Goal: Transaction & Acquisition: Purchase product/service

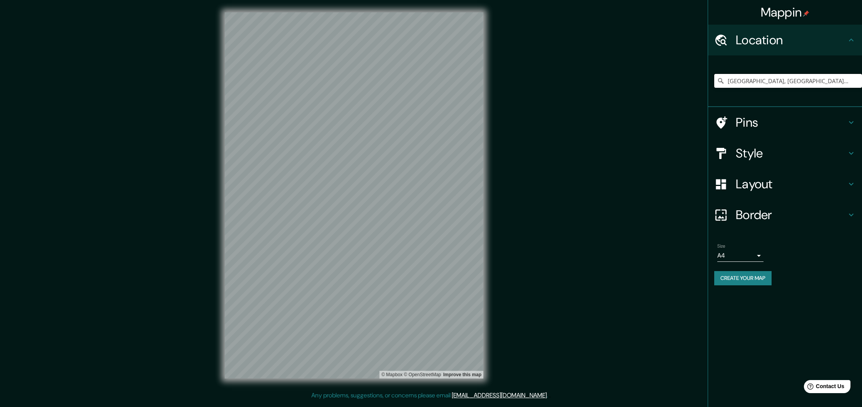
click at [773, 80] on input "[GEOGRAPHIC_DATA], [GEOGRAPHIC_DATA], [GEOGRAPHIC_DATA]" at bounding box center [788, 81] width 148 height 14
click at [823, 81] on input "[GEOGRAPHIC_DATA], [GEOGRAPHIC_DATA], [GEOGRAPHIC_DATA]" at bounding box center [788, 81] width 148 height 14
click at [836, 81] on input "[GEOGRAPHIC_DATA], [GEOGRAPHIC_DATA], [GEOGRAPHIC_DATA]" at bounding box center [788, 81] width 148 height 14
drag, startPoint x: 849, startPoint y: 82, endPoint x: 565, endPoint y: 70, distance: 284.3
click at [565, 70] on div "Mappin Location Badajoz, provincia de Badajoz, España Pins Style Layout Border …" at bounding box center [431, 201] width 862 height 403
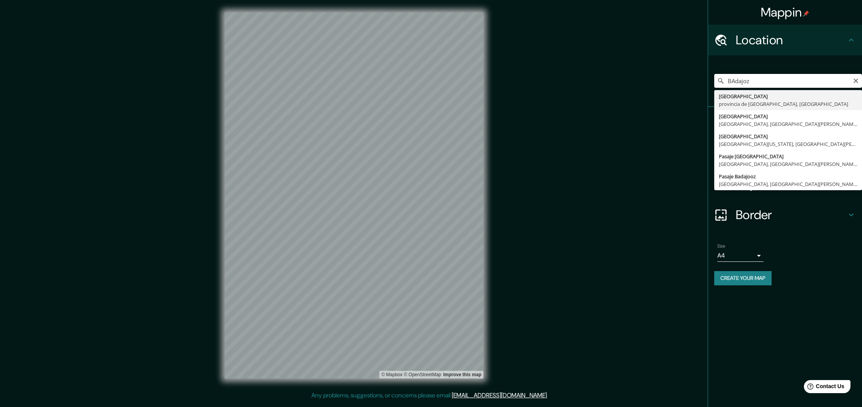
type input "[GEOGRAPHIC_DATA], [GEOGRAPHIC_DATA], [GEOGRAPHIC_DATA]"
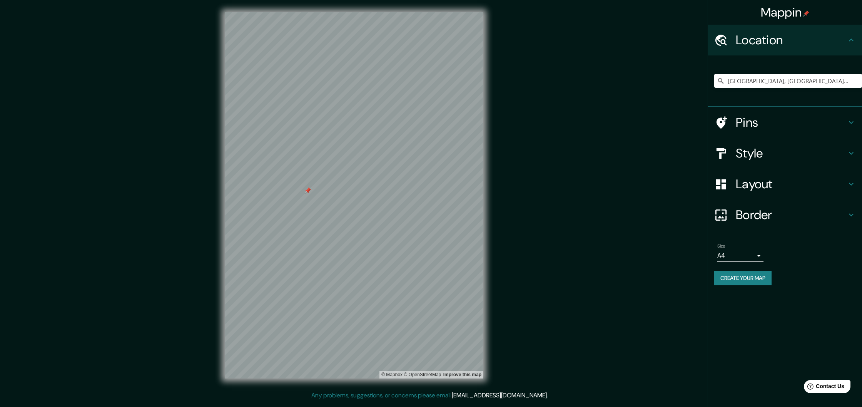
click at [306, 192] on div at bounding box center [308, 190] width 6 height 6
click at [307, 190] on div at bounding box center [308, 190] width 6 height 6
click at [311, 186] on div at bounding box center [312, 187] width 6 height 6
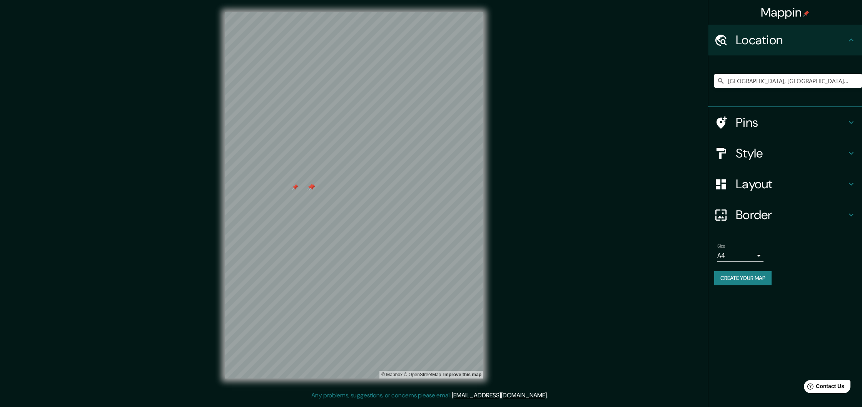
click at [310, 186] on div at bounding box center [312, 187] width 6 height 6
click at [311, 186] on div at bounding box center [312, 187] width 6 height 6
click at [311, 186] on div at bounding box center [311, 187] width 6 height 6
click at [310, 187] on div at bounding box center [311, 187] width 6 height 6
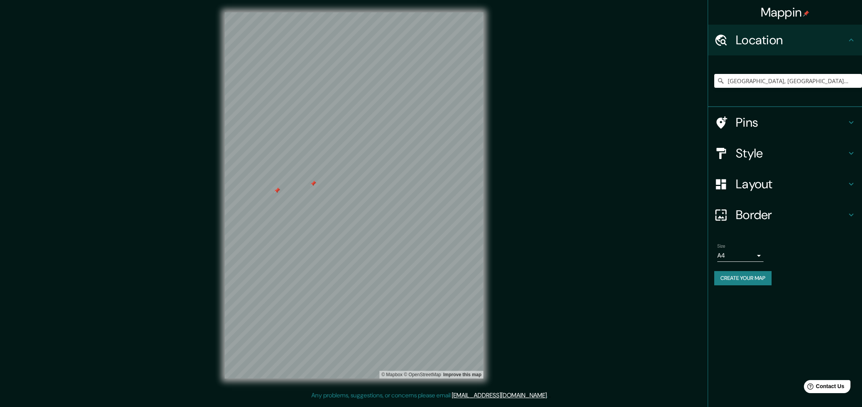
click at [313, 183] on div at bounding box center [313, 184] width 6 height 6
click at [749, 144] on div "Style" at bounding box center [785, 153] width 154 height 31
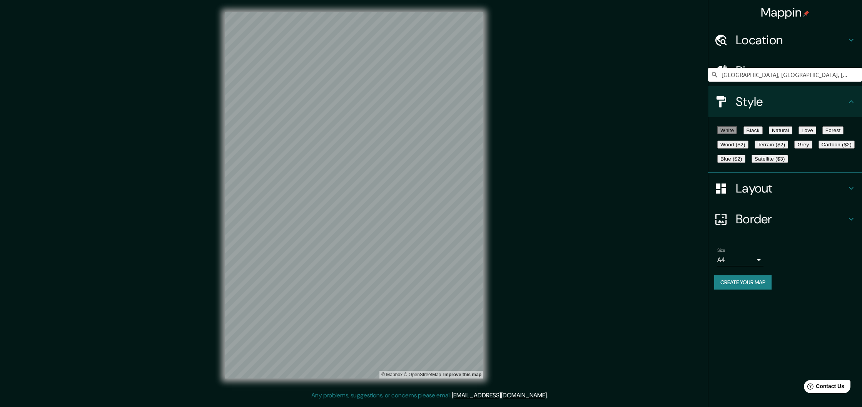
click at [752, 163] on button "Satellite ($3)" at bounding box center [770, 159] width 37 height 8
click at [533, 85] on div "Mappin Location Badajoz, provincia de Badajoz, España Pins Style White Black Na…" at bounding box center [431, 201] width 862 height 403
click at [318, 406] on html "Mappin Location Badajoz, provincia de Badajoz, España Pins Style White Black Na…" at bounding box center [431, 203] width 862 height 407
click at [746, 163] on button "Blue ($2)" at bounding box center [732, 159] width 28 height 8
click at [735, 134] on button "White" at bounding box center [728, 130] width 20 height 8
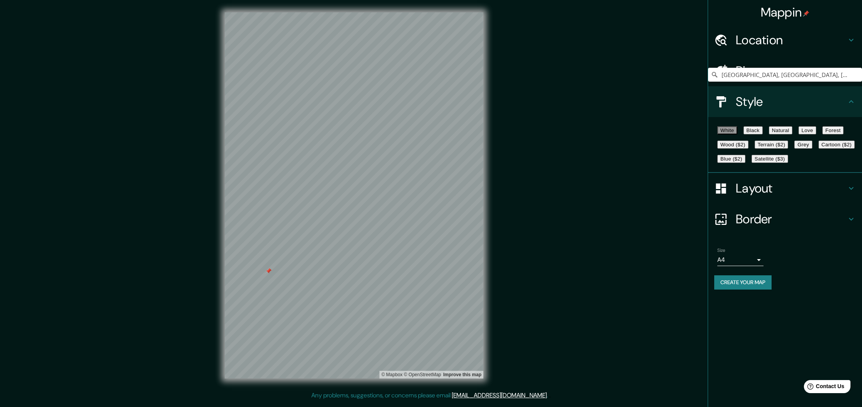
click at [763, 134] on button "Black" at bounding box center [753, 130] width 19 height 8
click at [793, 134] on button "Natural" at bounding box center [780, 130] width 23 height 8
click at [754, 70] on h4 "Pins" at bounding box center [791, 70] width 111 height 15
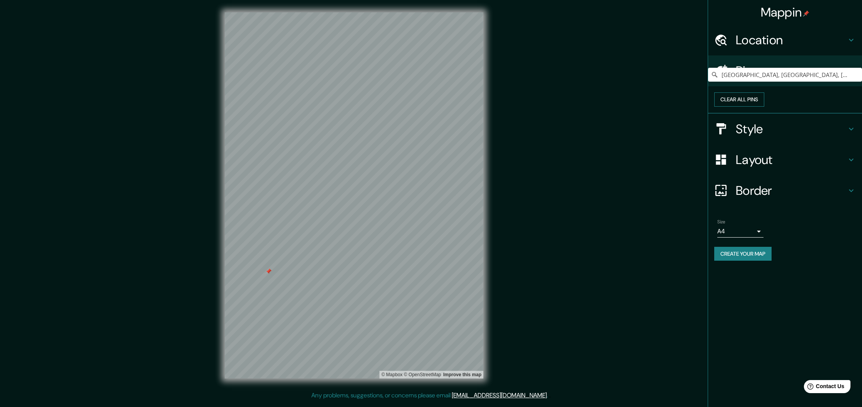
click at [764, 107] on button "Clear all pins" at bounding box center [739, 99] width 50 height 14
click at [751, 144] on div "Style" at bounding box center [785, 129] width 154 height 31
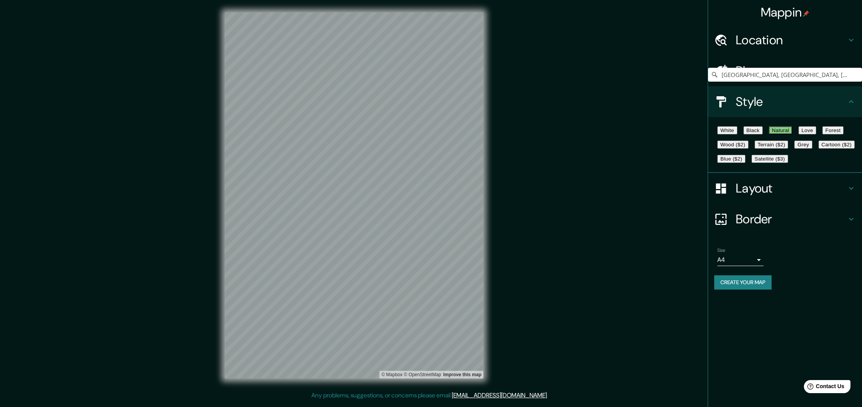
click at [816, 134] on button "Love" at bounding box center [808, 130] width 18 height 8
click at [823, 134] on button "Forest" at bounding box center [834, 130] width 22 height 8
click at [749, 149] on button "Wood ($2)" at bounding box center [733, 144] width 31 height 8
click at [789, 149] on button "Terrain ($2)" at bounding box center [772, 144] width 34 height 8
click at [794, 149] on button "Grey" at bounding box center [803, 144] width 18 height 8
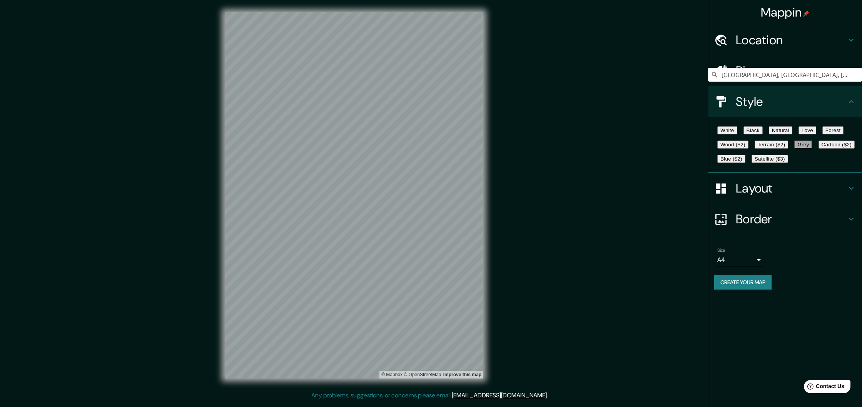
click at [819, 149] on button "Cartoon ($2)" at bounding box center [837, 144] width 36 height 8
click at [746, 163] on button "Blue ($2)" at bounding box center [732, 159] width 28 height 8
click at [760, 163] on button "Satellite ($3)" at bounding box center [770, 159] width 37 height 8
click at [761, 196] on h4 "Layout" at bounding box center [791, 188] width 111 height 15
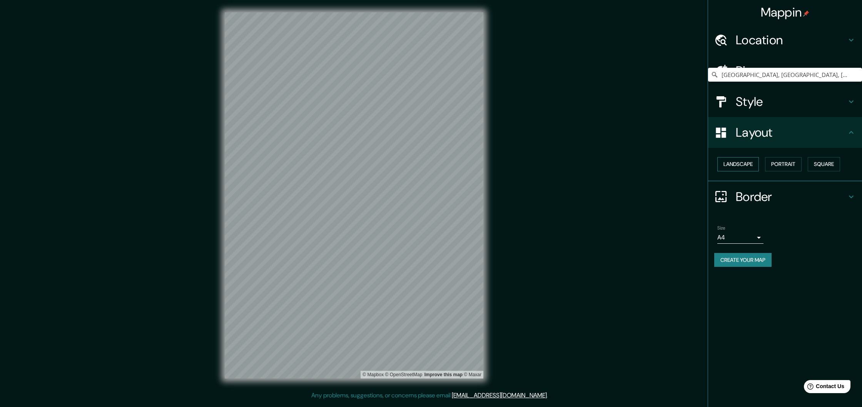
click at [733, 162] on button "Landscape" at bounding box center [739, 164] width 42 height 14
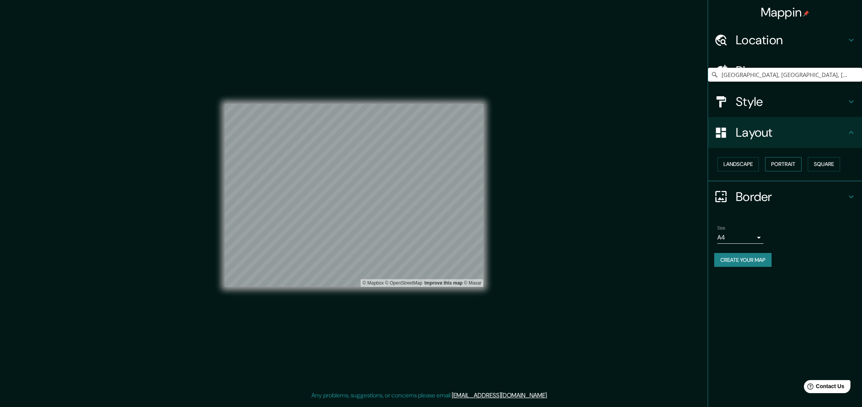
click at [773, 162] on button "Portrait" at bounding box center [783, 164] width 37 height 14
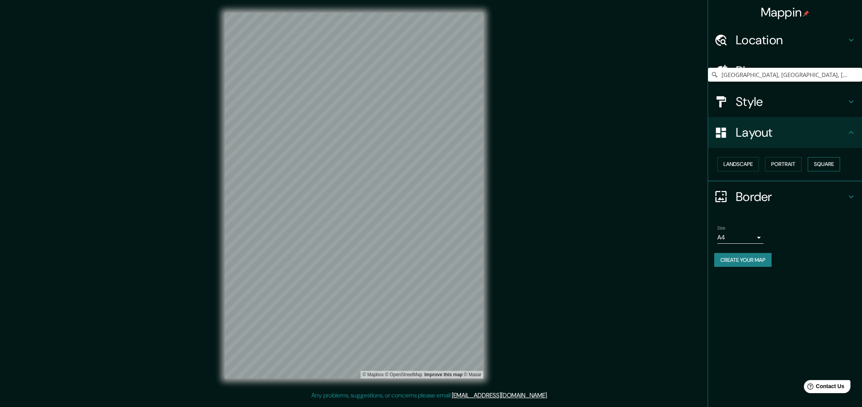
click at [835, 166] on button "Square" at bounding box center [824, 164] width 32 height 14
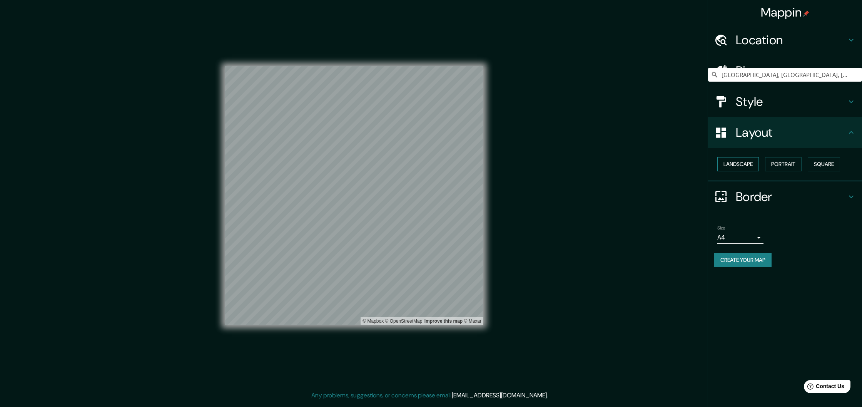
click at [749, 166] on button "Landscape" at bounding box center [739, 164] width 42 height 14
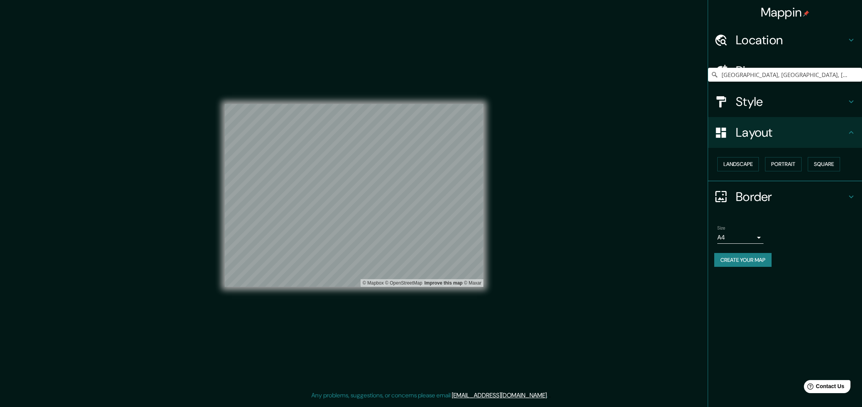
click at [752, 102] on h4 "Style" at bounding box center [791, 101] width 111 height 15
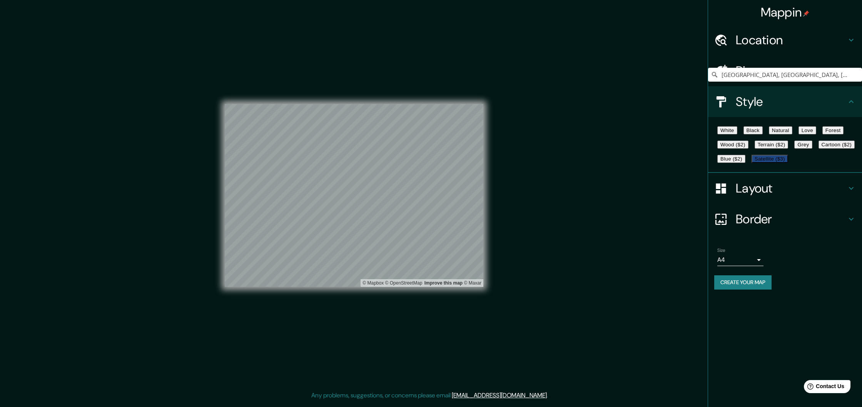
click at [733, 132] on button "White" at bounding box center [728, 130] width 20 height 8
click at [763, 134] on button "Black" at bounding box center [753, 130] width 19 height 8
click at [793, 134] on button "Natural" at bounding box center [780, 130] width 23 height 8
drag, startPoint x: 760, startPoint y: 298, endPoint x: 737, endPoint y: 298, distance: 23.1
click at [737, 298] on body "Mappin Location Badajoz, provincia de Badajoz, España Pins Style White Black Na…" at bounding box center [431, 203] width 862 height 407
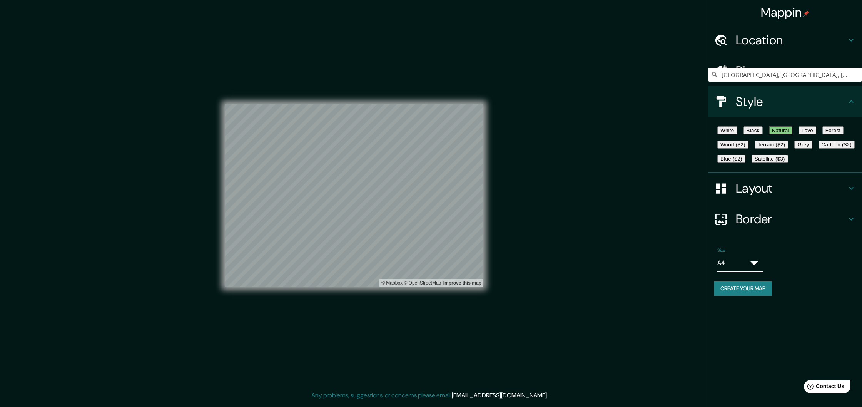
click at [782, 406] on div at bounding box center [431, 413] width 862 height 0
click at [853, 224] on icon at bounding box center [851, 218] width 9 height 9
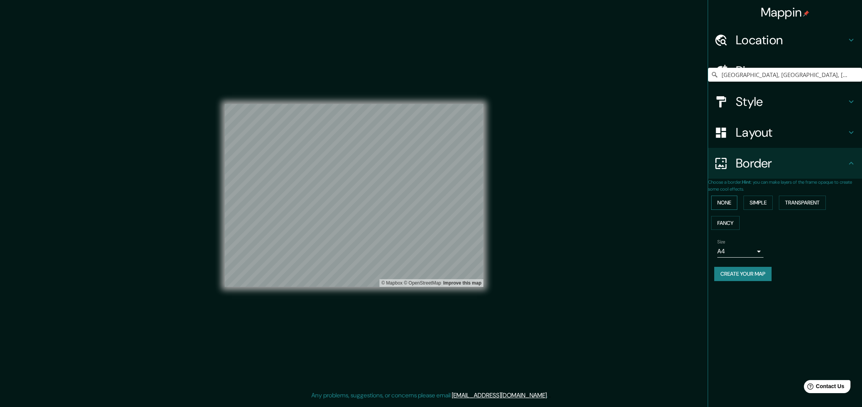
click at [736, 204] on button "None" at bounding box center [724, 203] width 26 height 14
drag, startPoint x: 736, startPoint y: 204, endPoint x: 758, endPoint y: 206, distance: 22.0
click at [736, 204] on button "None" at bounding box center [724, 203] width 26 height 14
click at [765, 207] on button "Simple" at bounding box center [758, 203] width 29 height 14
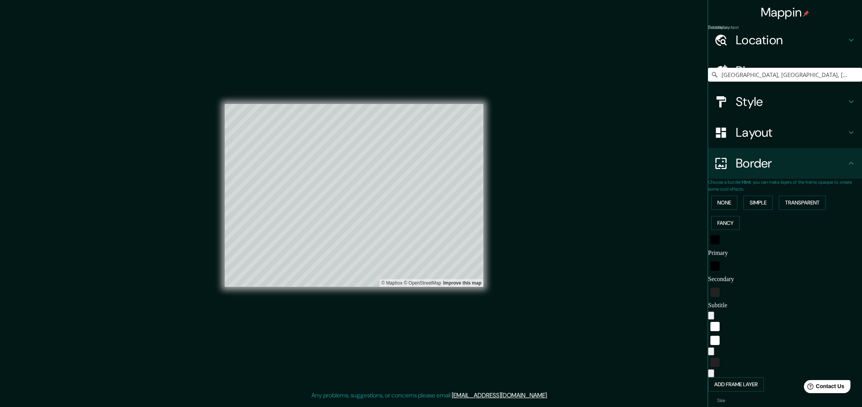
drag, startPoint x: 747, startPoint y: 249, endPoint x: 676, endPoint y: 246, distance: 71.3
click at [676, 246] on div "Mappin Location Badajoz, provincia de Badajoz, España Pins Style Layout Border …" at bounding box center [431, 201] width 862 height 403
type input "269"
type input "54"
click at [683, 271] on div "Mappin Location Badajoz, provincia de Badajoz, España Pins Style Layout Border …" at bounding box center [431, 201] width 862 height 403
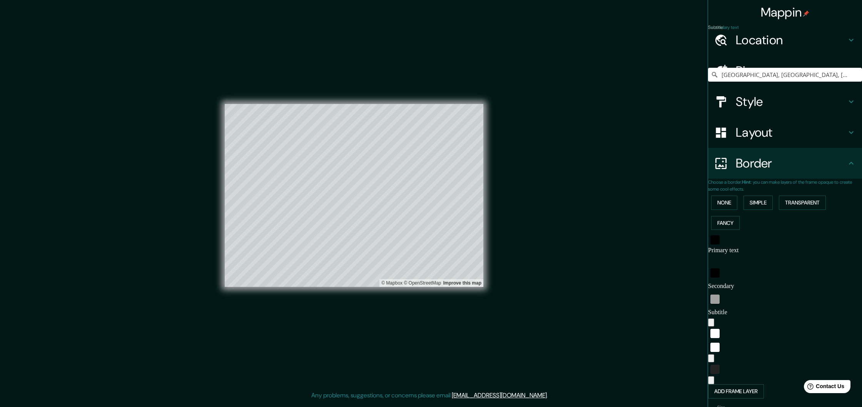
type input "269"
type input "54"
drag, startPoint x: 754, startPoint y: 293, endPoint x: 644, endPoint y: 291, distance: 110.5
click at [644, 291] on div "Mappin Location Badajoz, provincia de Badajoz, España Pins Style Layout Border …" at bounding box center [431, 201] width 862 height 403
type input "269"
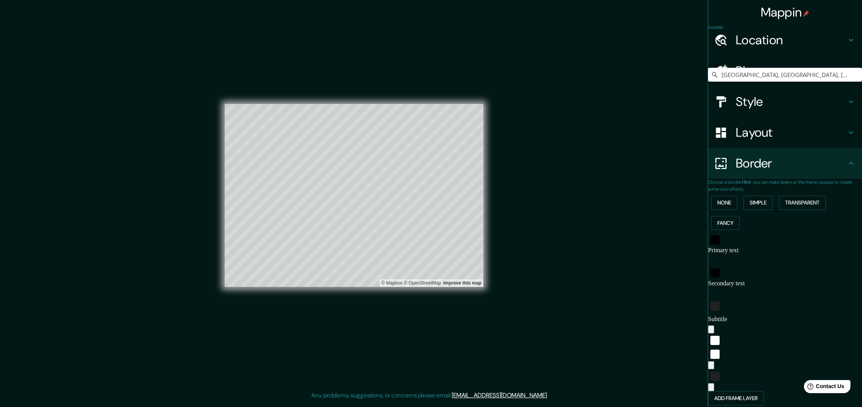
type input "54"
click at [808, 207] on button "Transparent" at bounding box center [802, 203] width 47 height 14
click at [739, 221] on button "Fancy" at bounding box center [725, 223] width 28 height 14
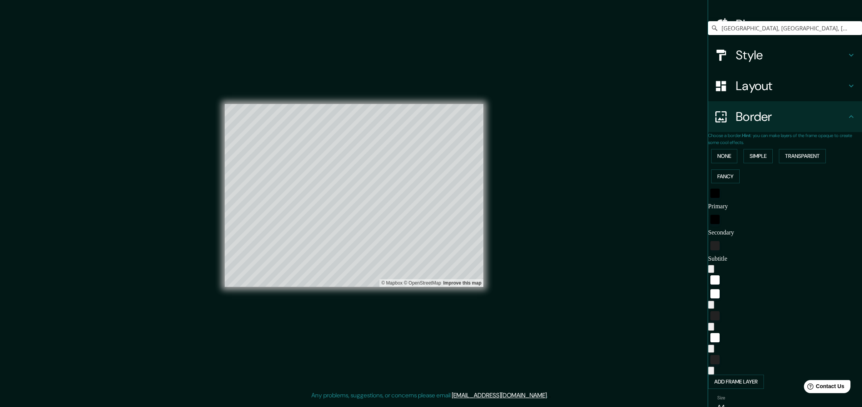
scroll to position [71, 0]
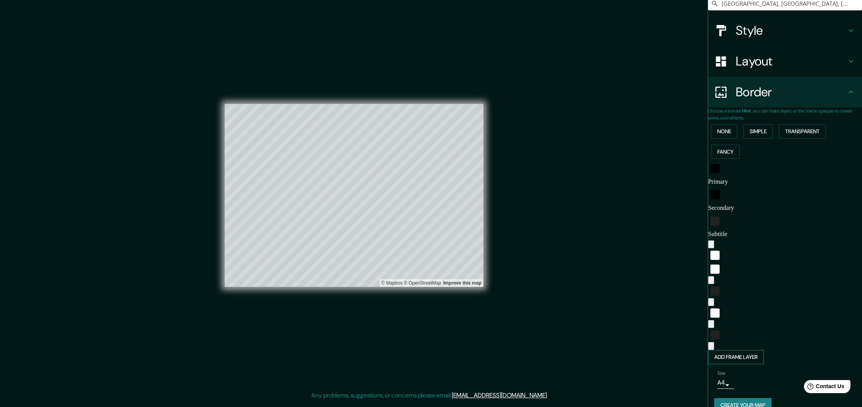
click at [757, 350] on button "Add frame layer" at bounding box center [736, 357] width 56 height 14
type input "269"
type input "54"
type input "27"
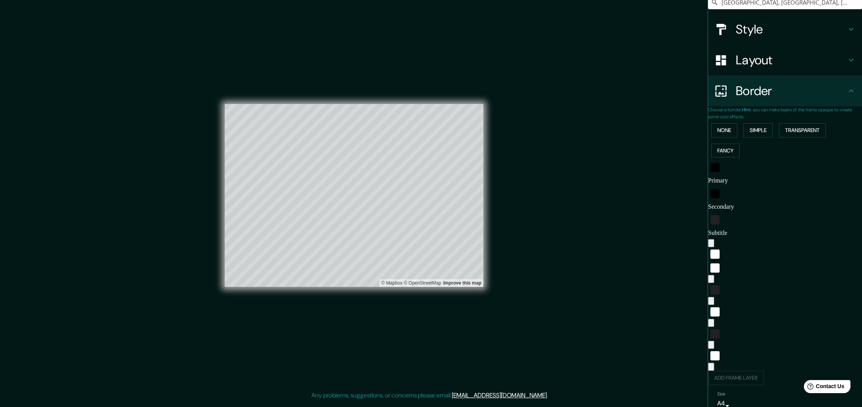
type input "354"
type input "269"
type input "54"
type input "27"
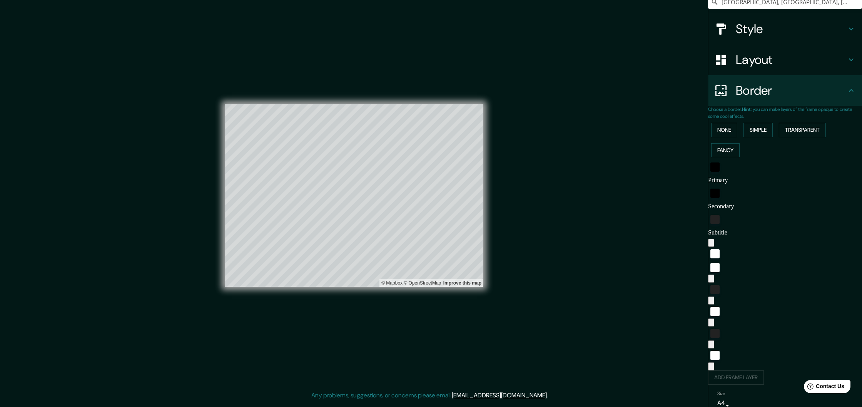
scroll to position [73, 0]
type input "0"
drag, startPoint x: 757, startPoint y: 335, endPoint x: 689, endPoint y: 341, distance: 68.8
type input "269"
type input "54"
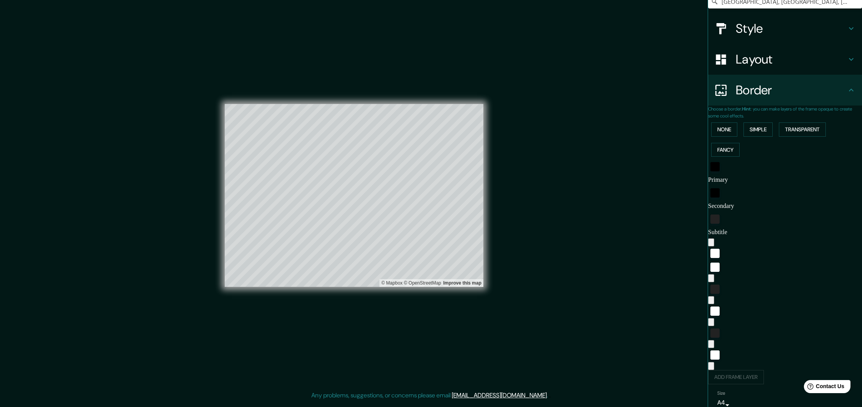
type input "54"
type input "27"
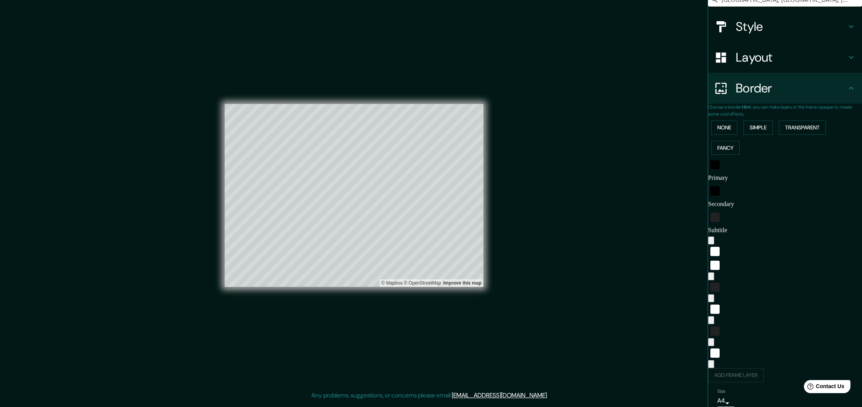
scroll to position [0, 0]
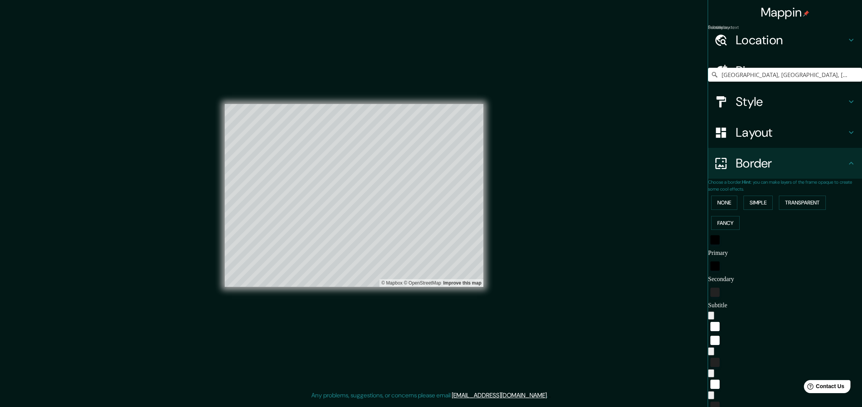
click at [776, 45] on h4 "Location" at bounding box center [791, 39] width 111 height 15
type input "269"
type input "54"
type input "27"
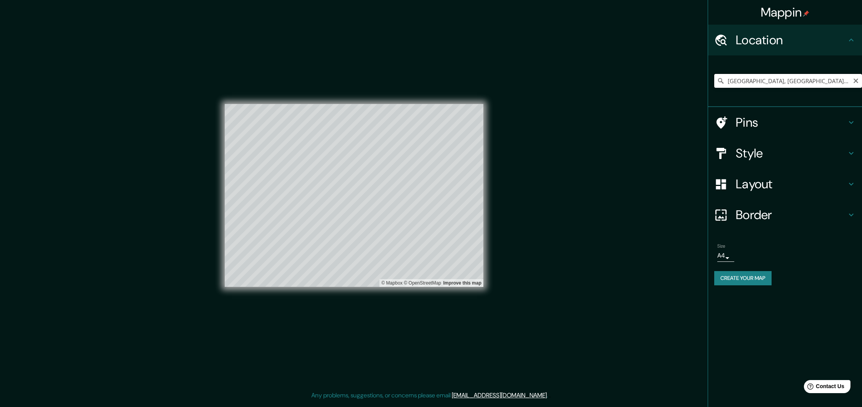
click at [758, 84] on input "[GEOGRAPHIC_DATA], [GEOGRAPHIC_DATA], [GEOGRAPHIC_DATA]" at bounding box center [788, 81] width 148 height 14
drag, startPoint x: 837, startPoint y: 80, endPoint x: 600, endPoint y: 61, distance: 237.5
click at [600, 61] on div "Mappin Location Badajoz, provincia de Badajoz, España Pins Style Layout Border …" at bounding box center [431, 201] width 862 height 403
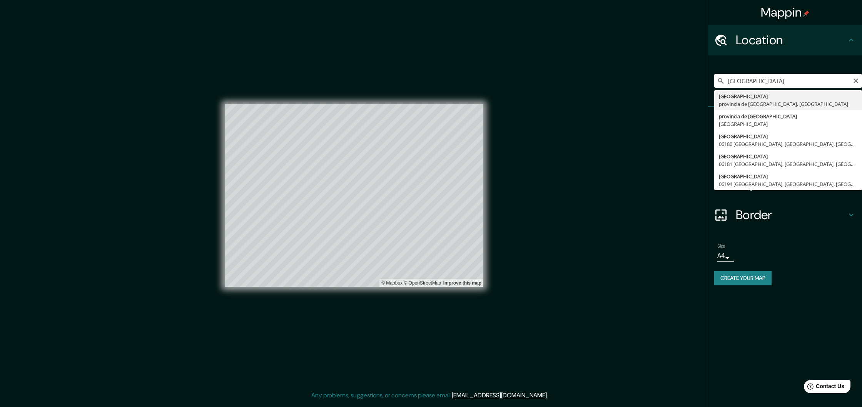
type input "[GEOGRAPHIC_DATA], [GEOGRAPHIC_DATA], [GEOGRAPHIC_DATA]"
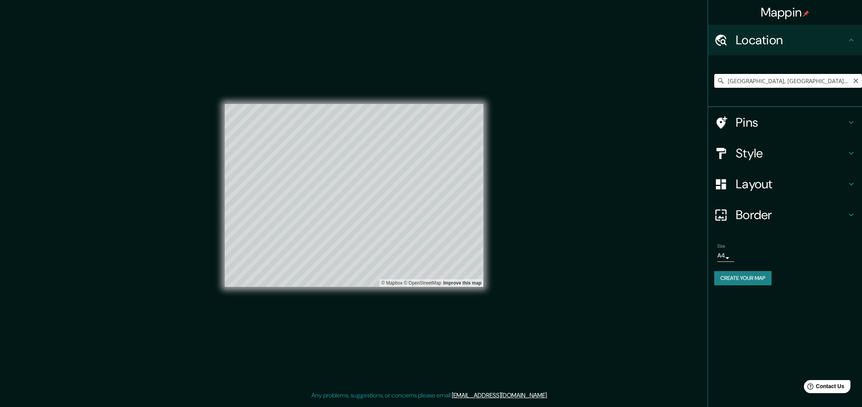
click at [836, 84] on input "[GEOGRAPHIC_DATA], [GEOGRAPHIC_DATA], [GEOGRAPHIC_DATA]" at bounding box center [788, 81] width 148 height 14
click at [758, 156] on h4 "Style" at bounding box center [791, 153] width 111 height 15
type input "269"
type input "54"
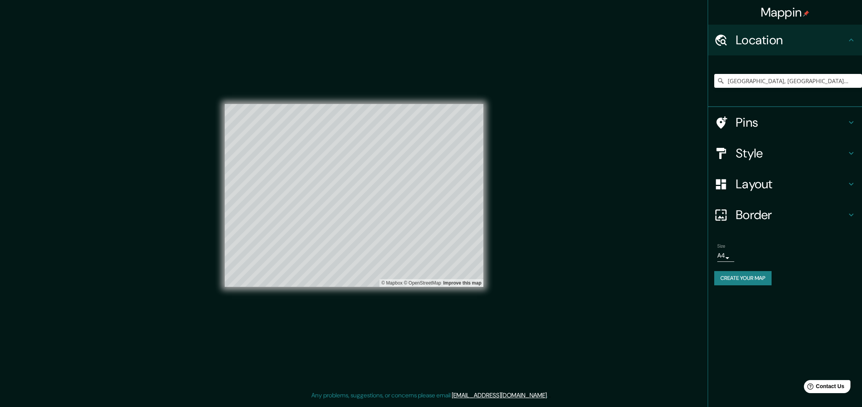
type input "27"
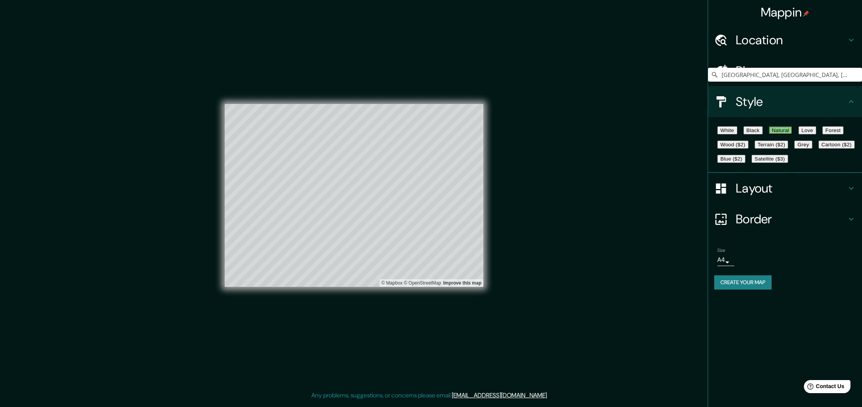
click at [752, 163] on button "Satellite ($3)" at bounding box center [770, 159] width 37 height 8
click at [819, 149] on button "Cartoon ($2)" at bounding box center [837, 144] width 36 height 8
click at [794, 149] on button "Grey" at bounding box center [803, 144] width 18 height 8
click at [746, 163] on button "Blue ($2)" at bounding box center [732, 159] width 28 height 8
click at [759, 163] on button "Satellite ($3)" at bounding box center [770, 159] width 37 height 8
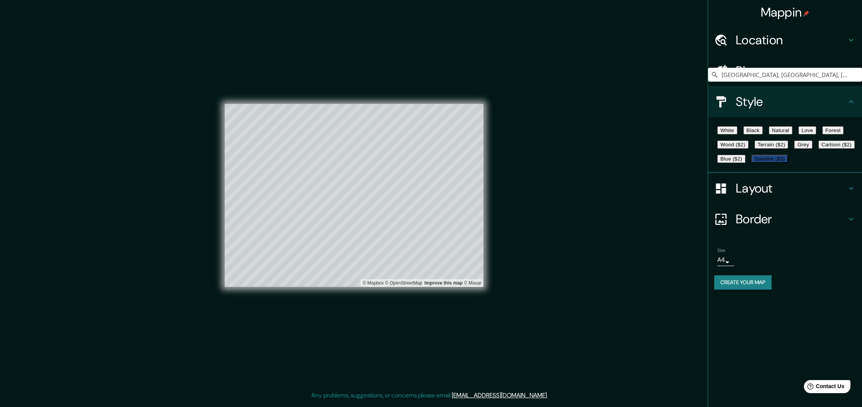
click at [738, 134] on button "White" at bounding box center [728, 130] width 20 height 8
click at [763, 134] on button "Black" at bounding box center [753, 130] width 19 height 8
click at [793, 132] on button "Natural" at bounding box center [780, 130] width 23 height 8
click at [816, 134] on button "Love" at bounding box center [808, 130] width 18 height 8
click at [823, 134] on button "Forest" at bounding box center [834, 130] width 22 height 8
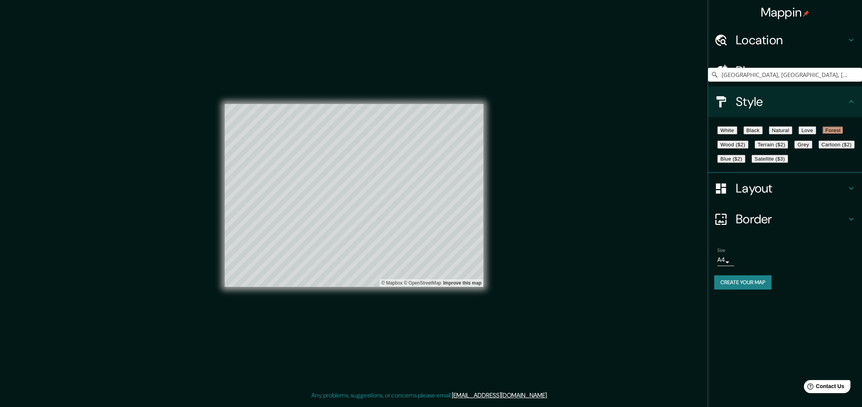
click at [748, 227] on h4 "Border" at bounding box center [791, 218] width 111 height 15
type input "269"
type input "54"
type input "27"
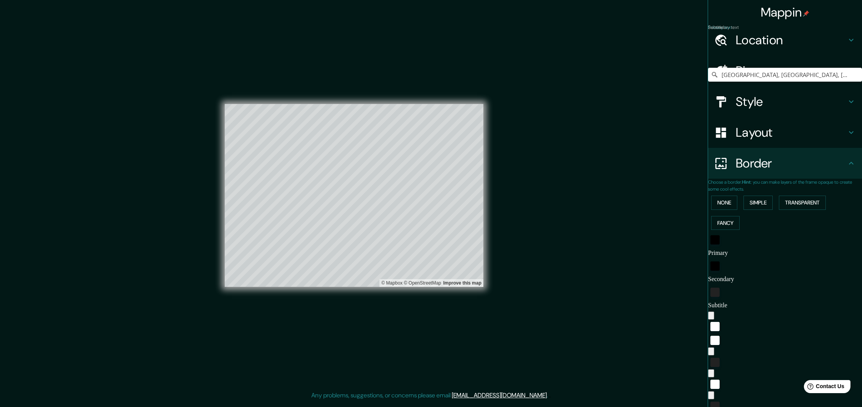
drag, startPoint x: 757, startPoint y: 251, endPoint x: 623, endPoint y: 240, distance: 134.4
click at [623, 240] on div "Mappin Location Badajoz, provincia de Badajoz, España Pins Style Layout Border …" at bounding box center [431, 201] width 862 height 403
type input "269"
type input "54"
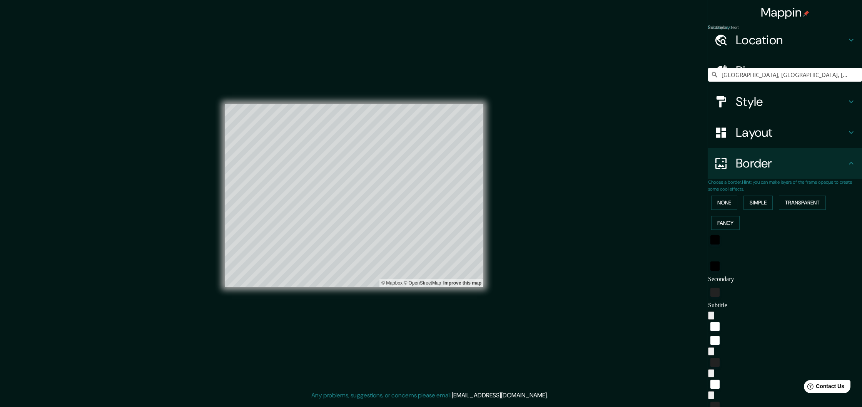
type input "27"
drag, startPoint x: 761, startPoint y: 271, endPoint x: 693, endPoint y: 264, distance: 68.1
click at [693, 264] on div "Mappin Location Badajoz, provincia de Badajoz, España Pins Style Layout Border …" at bounding box center [431, 201] width 862 height 403
type input "269"
type input "54"
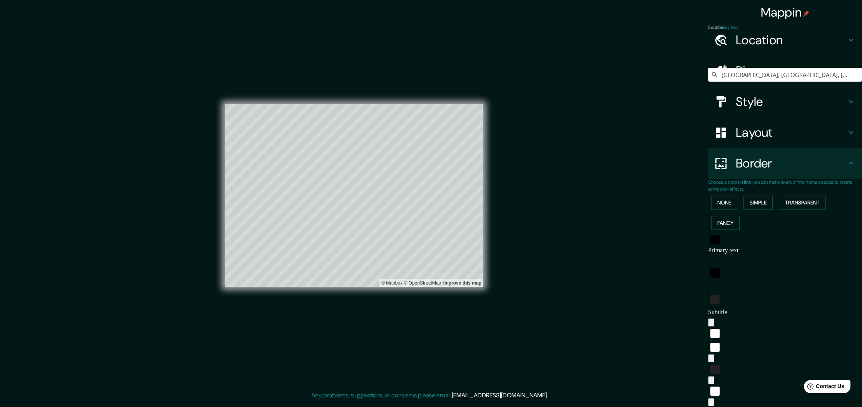
type input "54"
type input "27"
drag, startPoint x: 752, startPoint y: 293, endPoint x: 655, endPoint y: 290, distance: 97.4
click at [655, 290] on div "Mappin Location Badajoz, provincia de Badajoz, España Pins Style Layout Border …" at bounding box center [431, 201] width 862 height 403
type input "269"
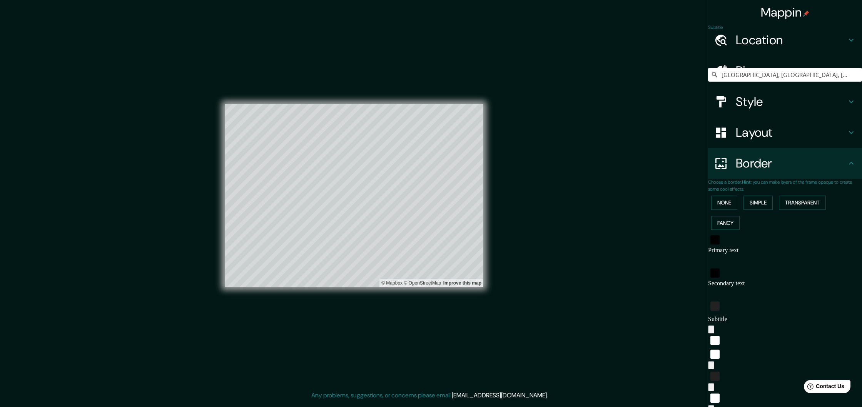
type input "54"
type input "27"
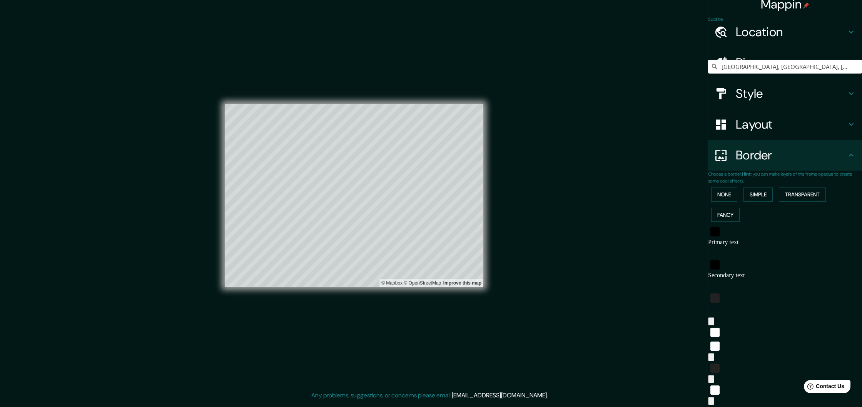
scroll to position [10, 0]
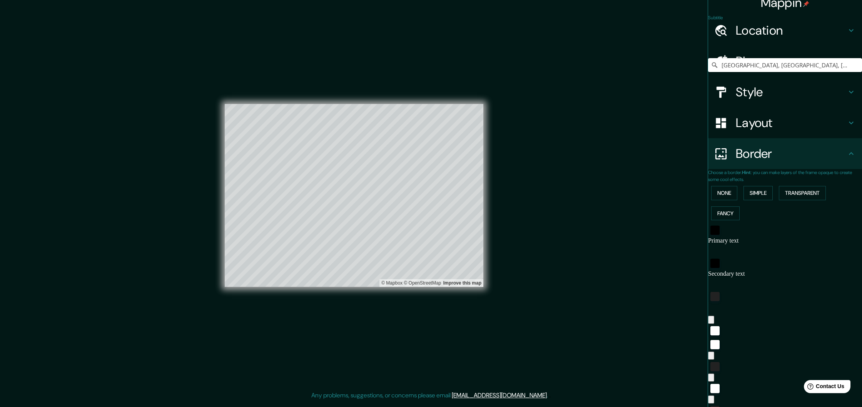
type input "269"
type input "0"
drag, startPoint x: 747, startPoint y: 318, endPoint x: 677, endPoint y: 318, distance: 70.4
type input "54"
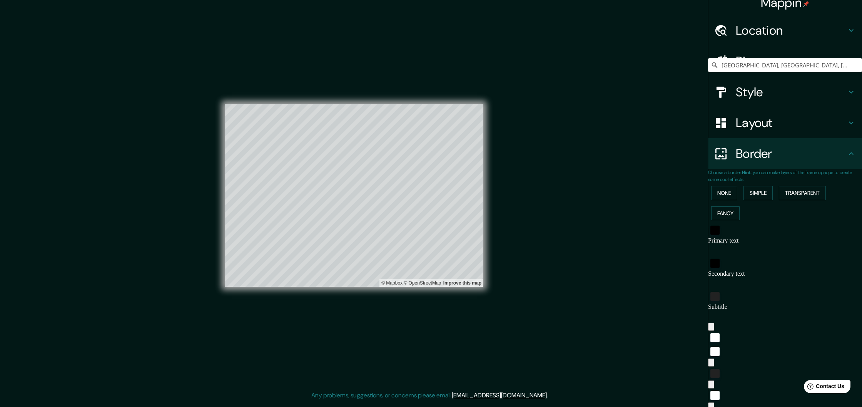
type input "27"
type input "147"
drag, startPoint x: 718, startPoint y: 317, endPoint x: 732, endPoint y: 316, distance: 14.3
type input "54"
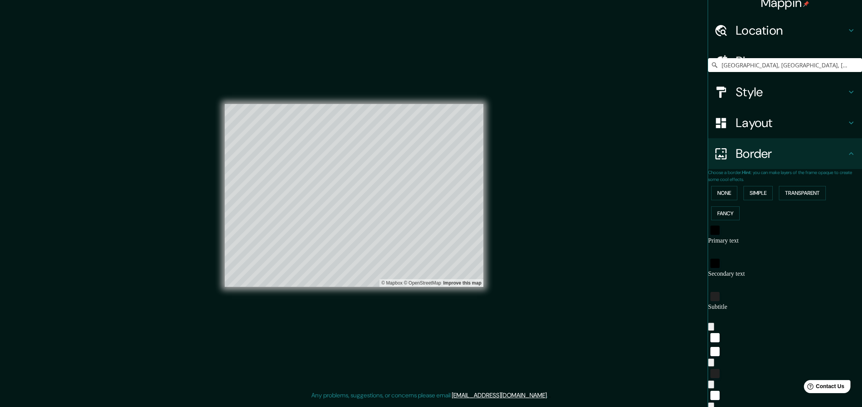
type input "27"
type input "80"
drag, startPoint x: 731, startPoint y: 316, endPoint x: 724, endPoint y: 316, distance: 6.9
type input "54"
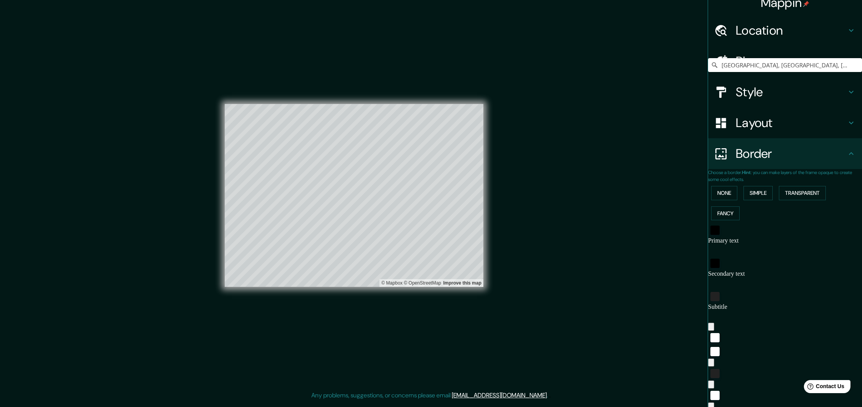
type input "27"
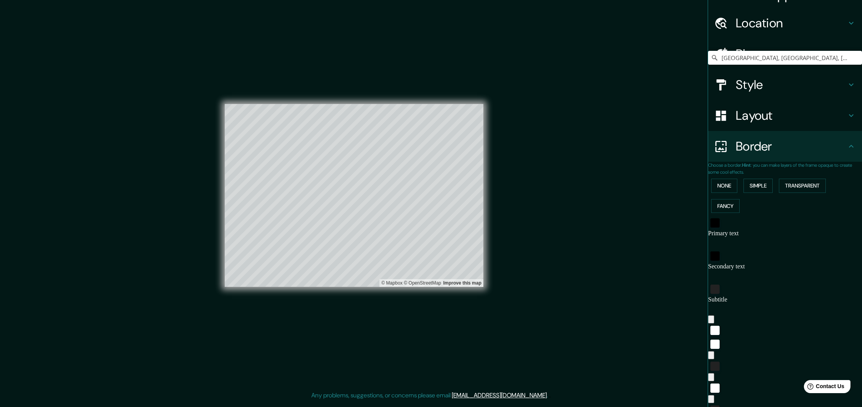
type input "236"
drag, startPoint x: 722, startPoint y: 332, endPoint x: 743, endPoint y: 332, distance: 20.8
type input "54"
type input "27"
type input "0"
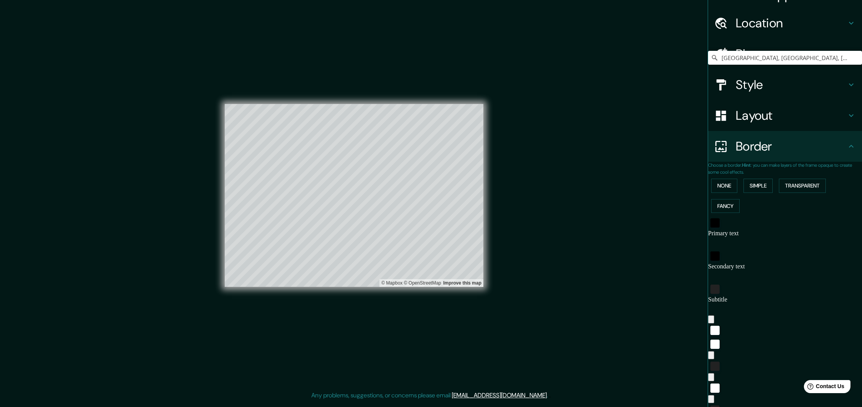
drag, startPoint x: 742, startPoint y: 333, endPoint x: 692, endPoint y: 331, distance: 50.4
type input "54"
type input "27"
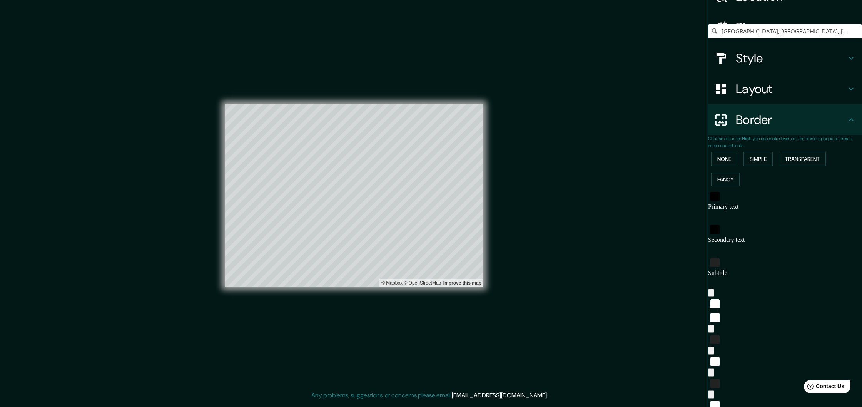
type input "249"
drag, startPoint x: 727, startPoint y: 328, endPoint x: 744, endPoint y: 327, distance: 17.7
type input "27"
type input "0"
drag, startPoint x: 692, startPoint y: 328, endPoint x: 638, endPoint y: 327, distance: 54.3
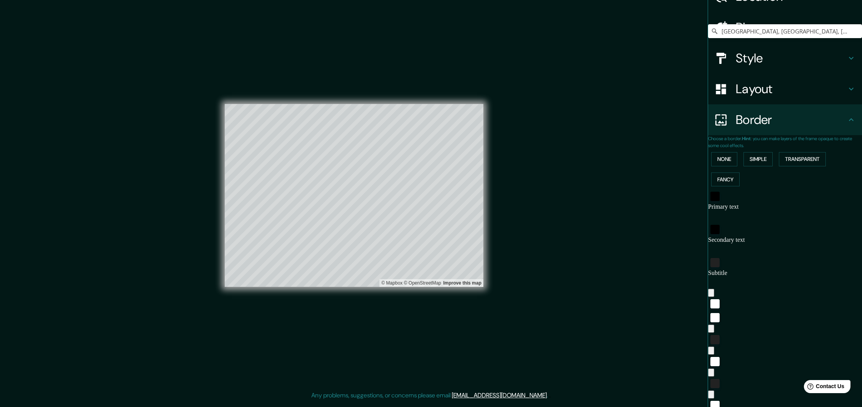
type input "265"
drag, startPoint x: 721, startPoint y: 347, endPoint x: 746, endPoint y: 346, distance: 25.0
type input "0"
drag, startPoint x: 741, startPoint y: 346, endPoint x: 641, endPoint y: 341, distance: 100.2
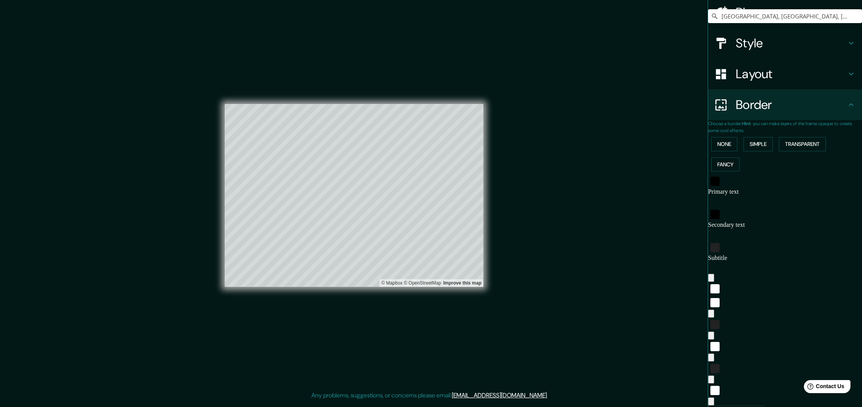
scroll to position [60, 0]
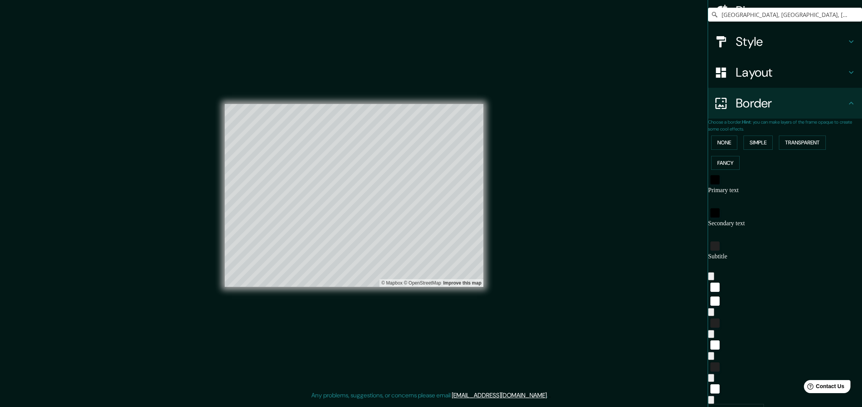
type input "501"
drag, startPoint x: 718, startPoint y: 348, endPoint x: 775, endPoint y: 351, distance: 57.4
type input "0"
drag, startPoint x: 775, startPoint y: 351, endPoint x: 634, endPoint y: 342, distance: 141.2
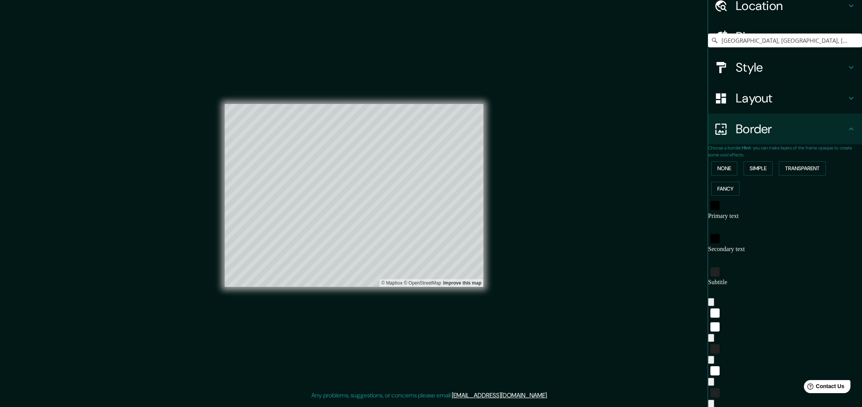
scroll to position [0, 0]
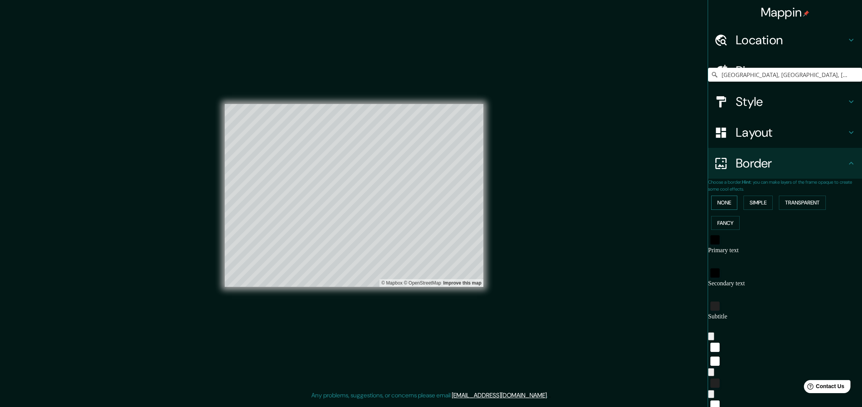
click at [732, 207] on button "None" at bounding box center [724, 203] width 26 height 14
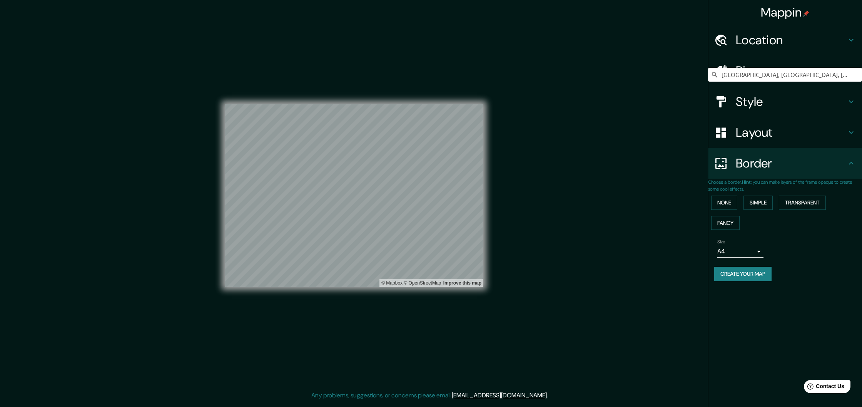
click at [757, 129] on h4 "Layout" at bounding box center [791, 132] width 111 height 15
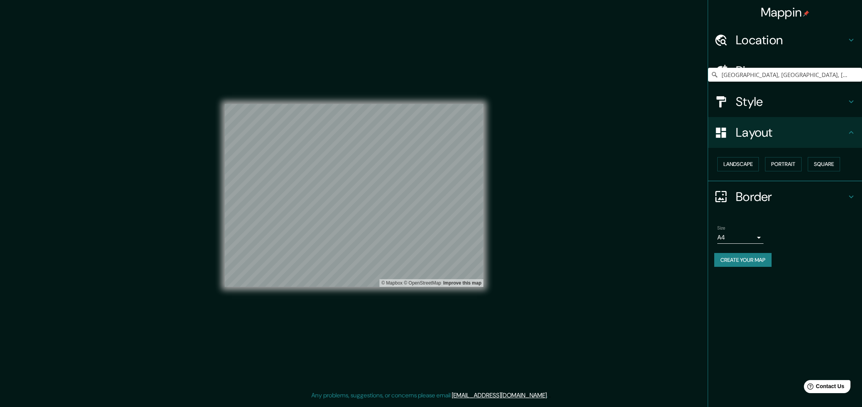
click at [758, 103] on h4 "Style" at bounding box center [791, 101] width 111 height 15
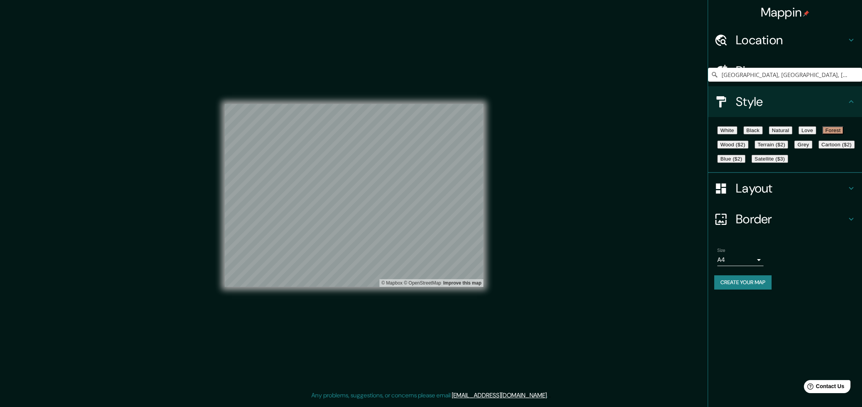
click at [752, 163] on button "Satellite ($3)" at bounding box center [770, 159] width 37 height 8
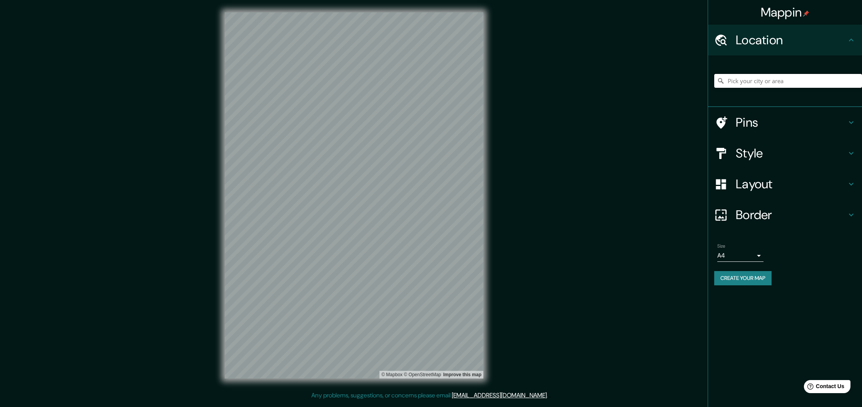
click at [782, 86] on input "Pick your city or area" at bounding box center [788, 81] width 148 height 14
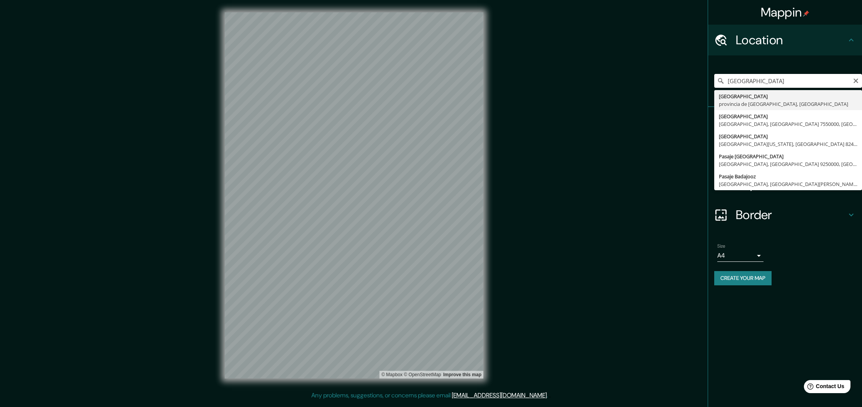
type input "[GEOGRAPHIC_DATA], [GEOGRAPHIC_DATA], [GEOGRAPHIC_DATA]"
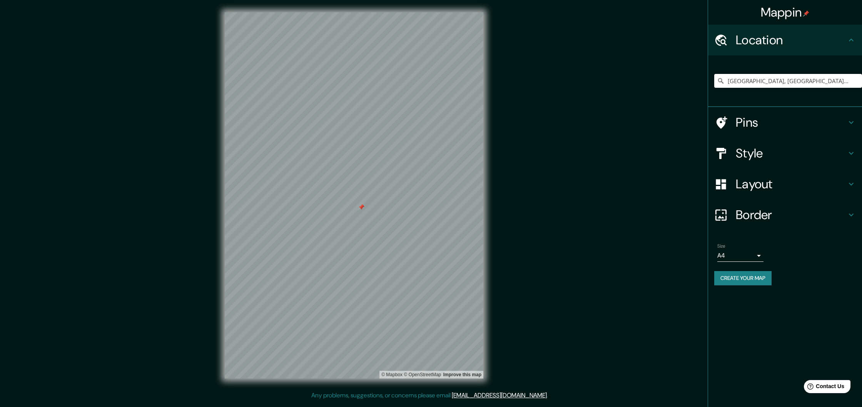
click at [361, 210] on div at bounding box center [361, 207] width 6 height 6
click at [761, 188] on h4 "Layout" at bounding box center [791, 183] width 111 height 15
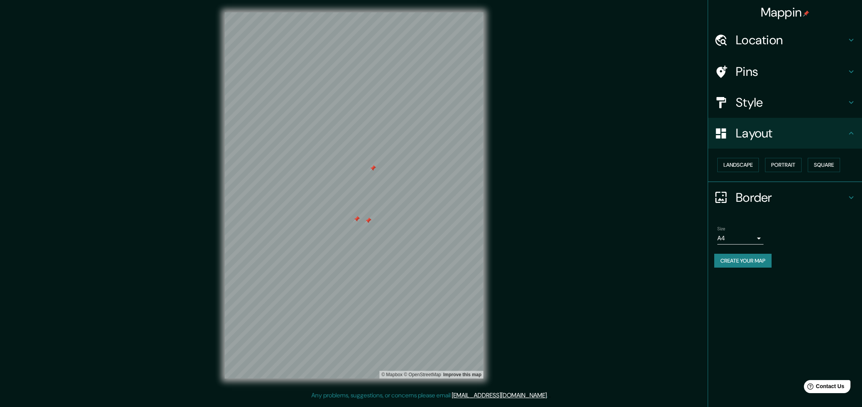
click at [749, 103] on h4 "Style" at bounding box center [791, 102] width 111 height 15
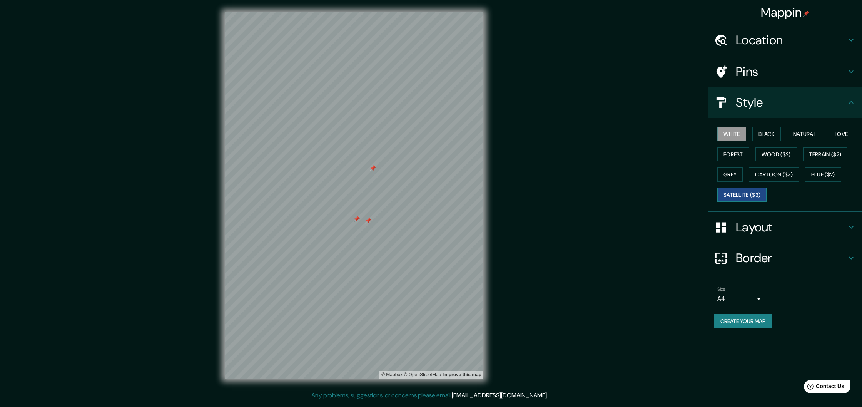
click at [745, 197] on button "Satellite ($3)" at bounding box center [742, 195] width 49 height 14
click at [751, 79] on h4 "Pins" at bounding box center [791, 71] width 111 height 15
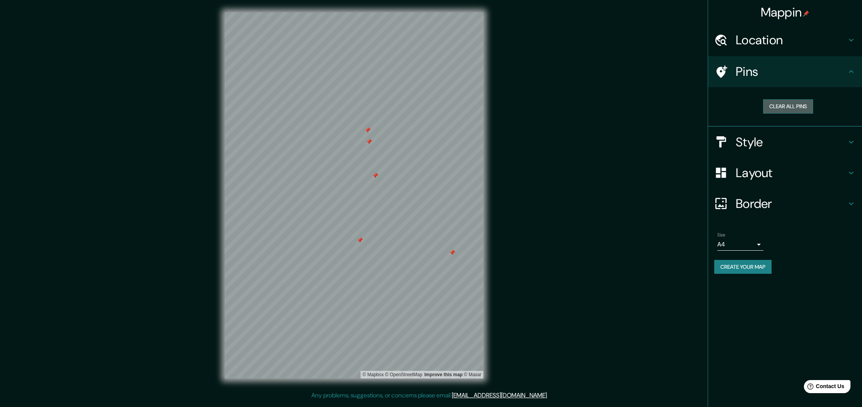
click at [785, 106] on button "Clear all pins" at bounding box center [788, 106] width 50 height 14
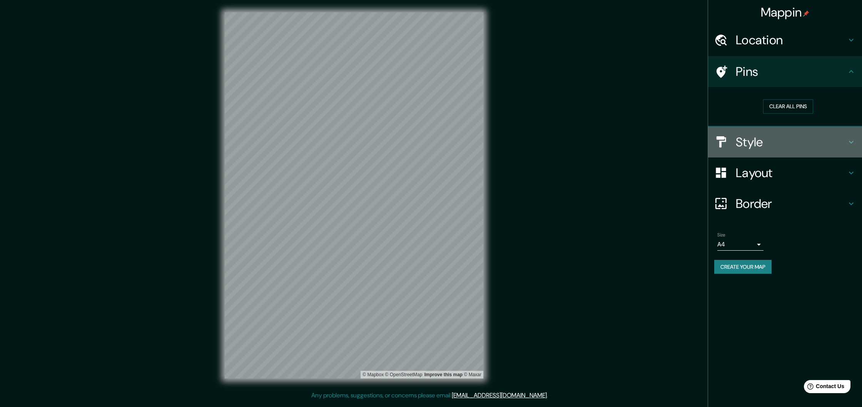
click at [753, 140] on h4 "Style" at bounding box center [791, 141] width 111 height 15
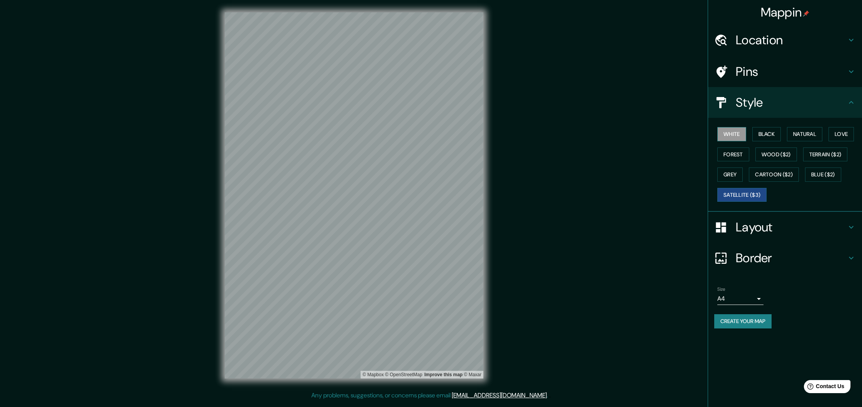
click at [734, 137] on button "White" at bounding box center [732, 134] width 29 height 14
click at [764, 137] on button "Black" at bounding box center [767, 134] width 29 height 14
click at [798, 137] on button "Natural" at bounding box center [804, 134] width 35 height 14
click at [845, 132] on button "Love" at bounding box center [841, 134] width 25 height 14
click at [745, 156] on button "Forest" at bounding box center [734, 154] width 32 height 14
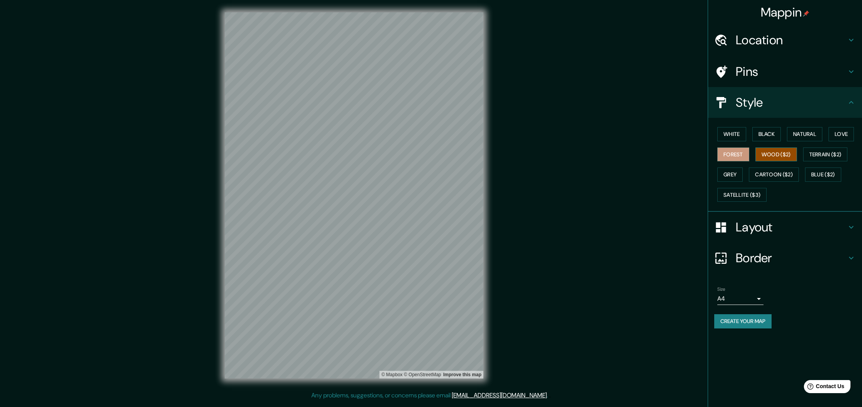
click at [766, 156] on button "Wood ($2)" at bounding box center [777, 154] width 42 height 14
click at [826, 156] on button "Terrain ($2)" at bounding box center [825, 154] width 45 height 14
click at [737, 171] on button "Grey" at bounding box center [730, 174] width 25 height 14
click at [763, 174] on button "Cartoon ($2)" at bounding box center [774, 174] width 50 height 14
click at [828, 174] on button "Blue ($2)" at bounding box center [823, 174] width 36 height 14
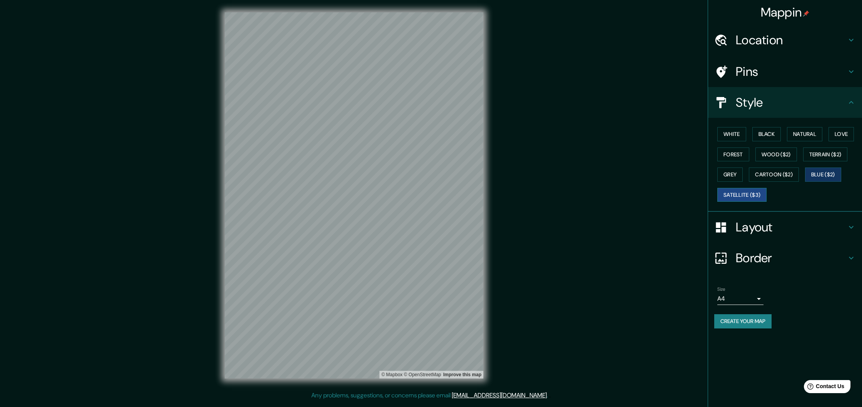
click at [745, 193] on button "Satellite ($3)" at bounding box center [742, 195] width 49 height 14
click at [754, 258] on h4 "Border" at bounding box center [791, 257] width 111 height 15
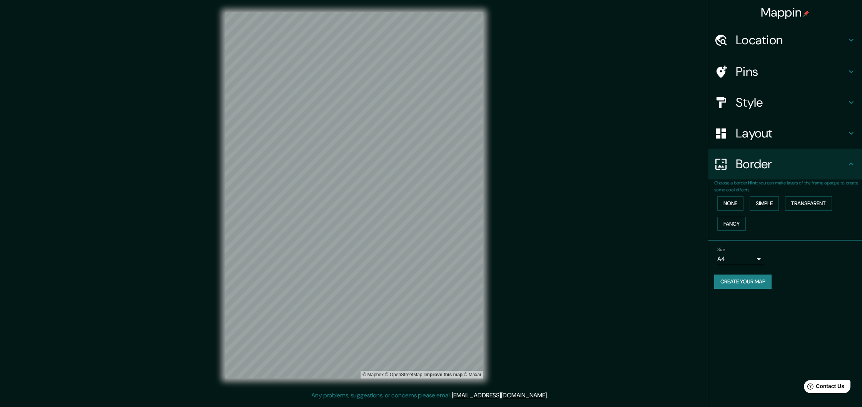
click at [758, 163] on h4 "Border" at bounding box center [791, 163] width 111 height 15
click at [761, 145] on div "Layout" at bounding box center [785, 133] width 154 height 31
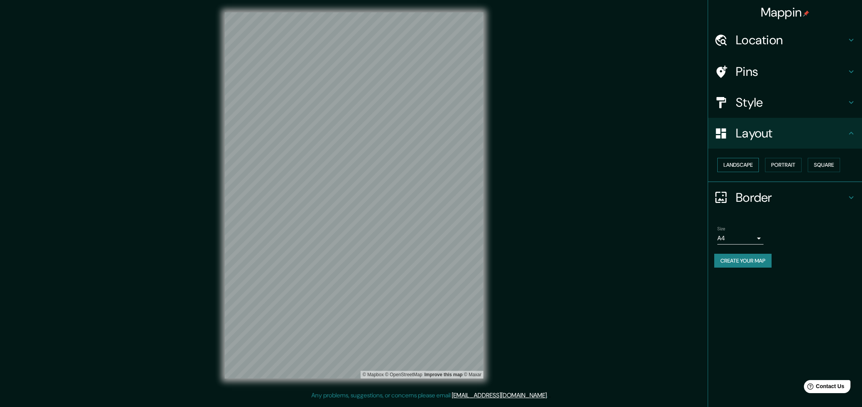
click at [747, 164] on button "Landscape" at bounding box center [739, 165] width 42 height 14
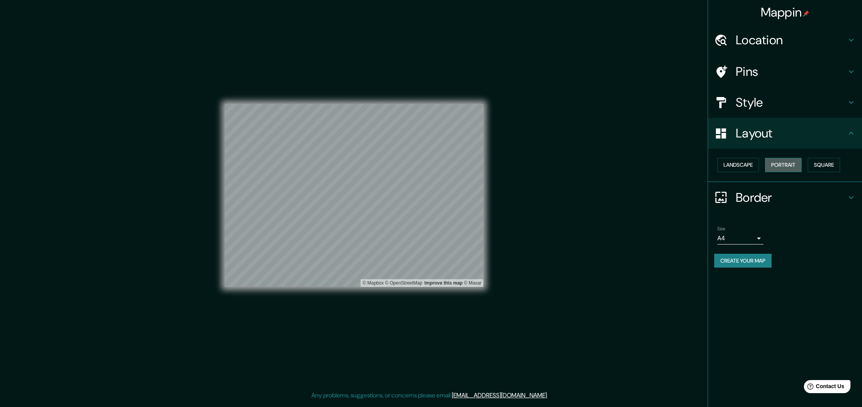
click at [793, 171] on button "Portrait" at bounding box center [783, 165] width 37 height 14
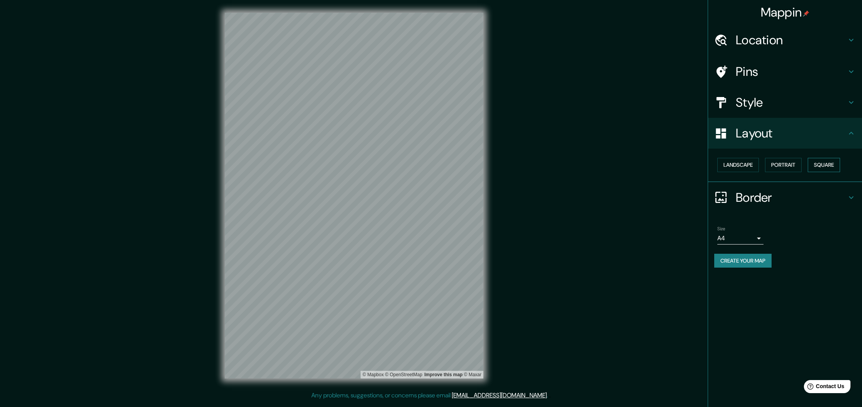
click at [818, 169] on button "Square" at bounding box center [824, 165] width 32 height 14
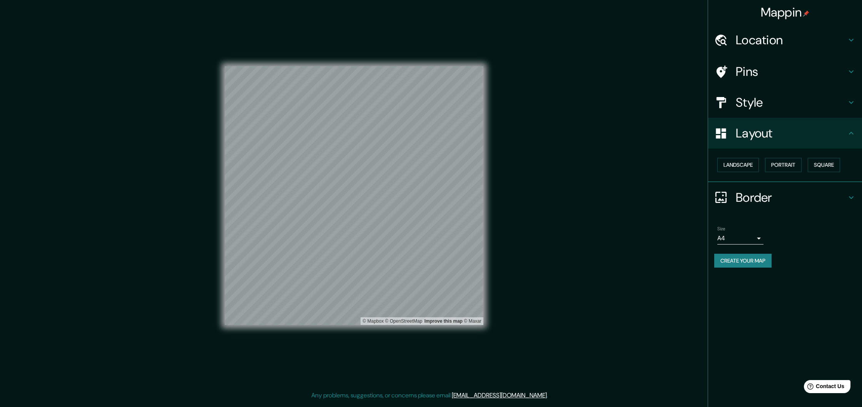
click at [753, 107] on h4 "Style" at bounding box center [791, 102] width 111 height 15
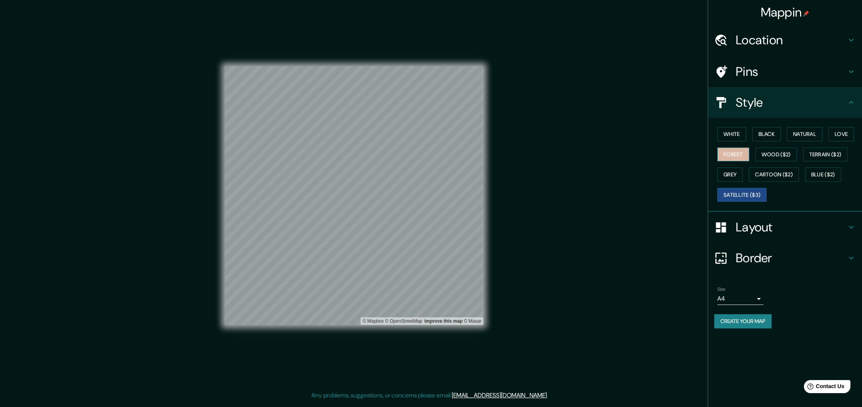
click at [743, 151] on button "Forest" at bounding box center [734, 154] width 32 height 14
click at [791, 155] on button "Wood ($2)" at bounding box center [777, 154] width 42 height 14
